Goal: Book appointment/travel/reservation

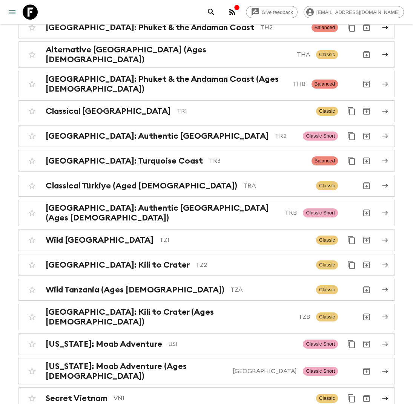
scroll to position [3192, 0]
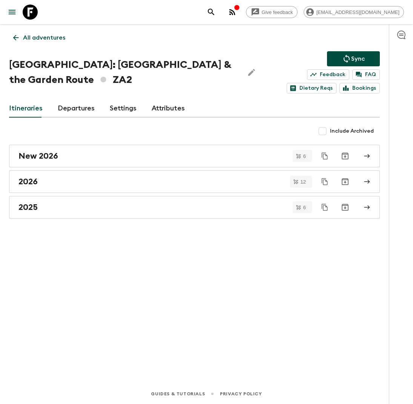
click at [76, 106] on link "Departures" at bounding box center [76, 109] width 37 height 18
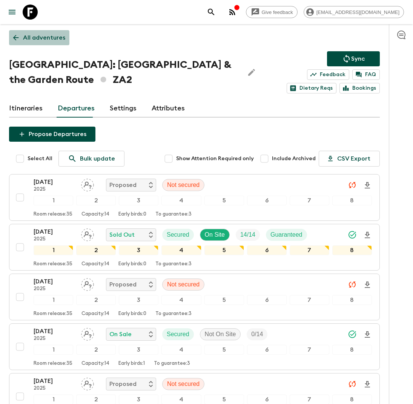
click at [39, 35] on p "All adventures" at bounding box center [44, 37] width 42 height 9
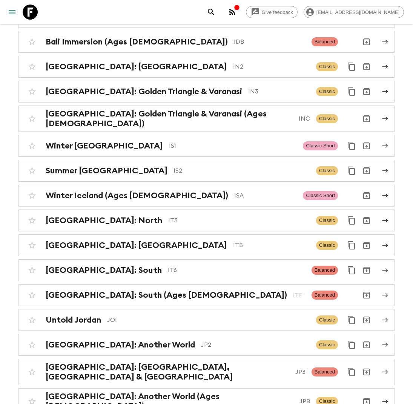
scroll to position [1723, 0]
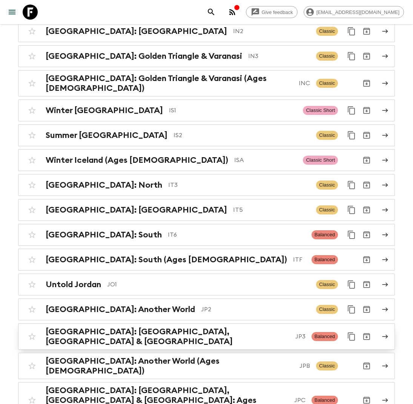
click at [295, 332] on p "JP3" at bounding box center [300, 336] width 10 height 9
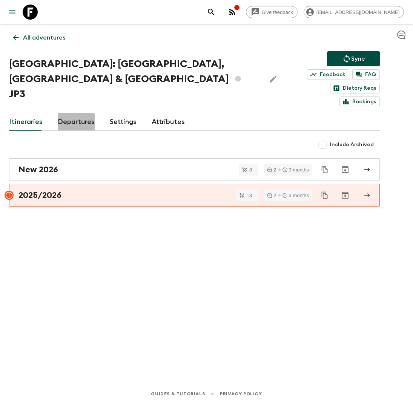
click at [71, 113] on link "Departures" at bounding box center [76, 122] width 37 height 18
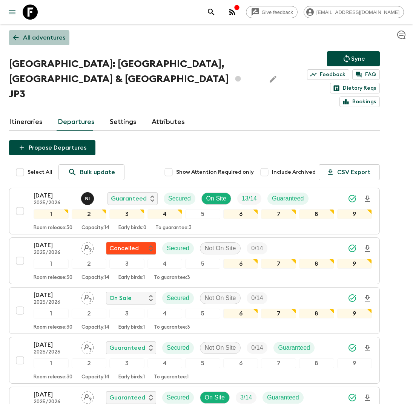
click at [38, 39] on p "All adventures" at bounding box center [44, 37] width 42 height 9
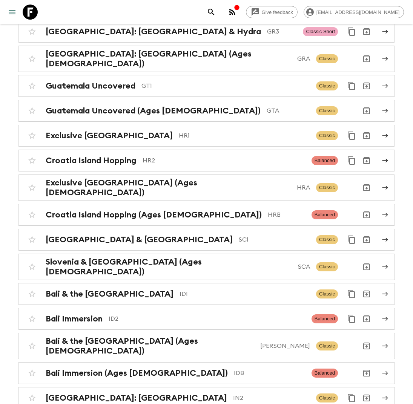
scroll to position [1361, 0]
